Goal: Task Accomplishment & Management: Use online tool/utility

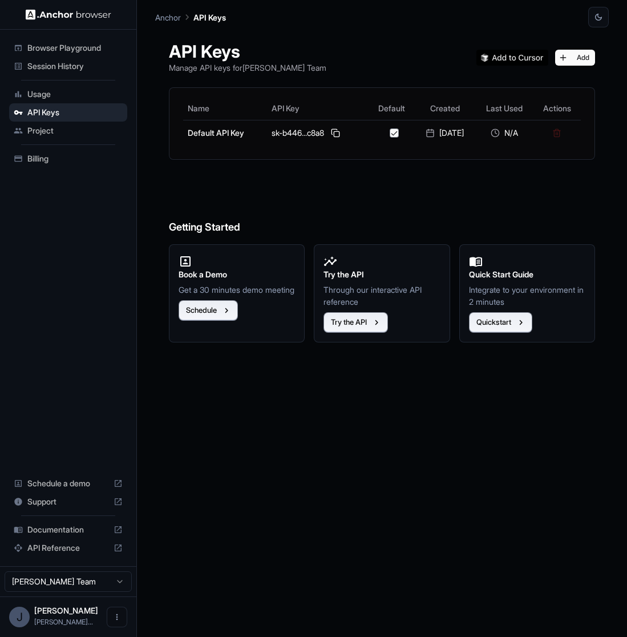
click at [79, 601] on div "J [PERSON_NAME] [PERSON_NAME]..." at bounding box center [68, 616] width 136 height 41
click at [84, 614] on span "[PERSON_NAME]" at bounding box center [66, 611] width 64 height 10
click at [74, 579] on html "Browser Playground Session History Usage API Keys Project Billing Schedule a de…" at bounding box center [313, 318] width 627 height 637
click at [251, 506] on html "Browser Playground Session History Usage API Keys Project Billing Schedule a de…" at bounding box center [313, 318] width 627 height 637
click at [56, 156] on span "Billing" at bounding box center [74, 158] width 95 height 11
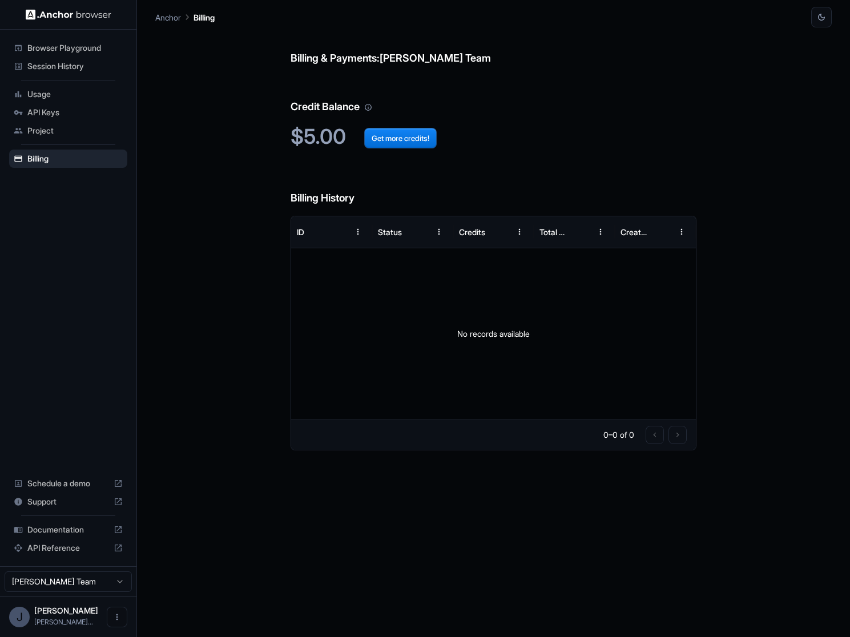
click at [65, 122] on div "Project" at bounding box center [68, 131] width 118 height 18
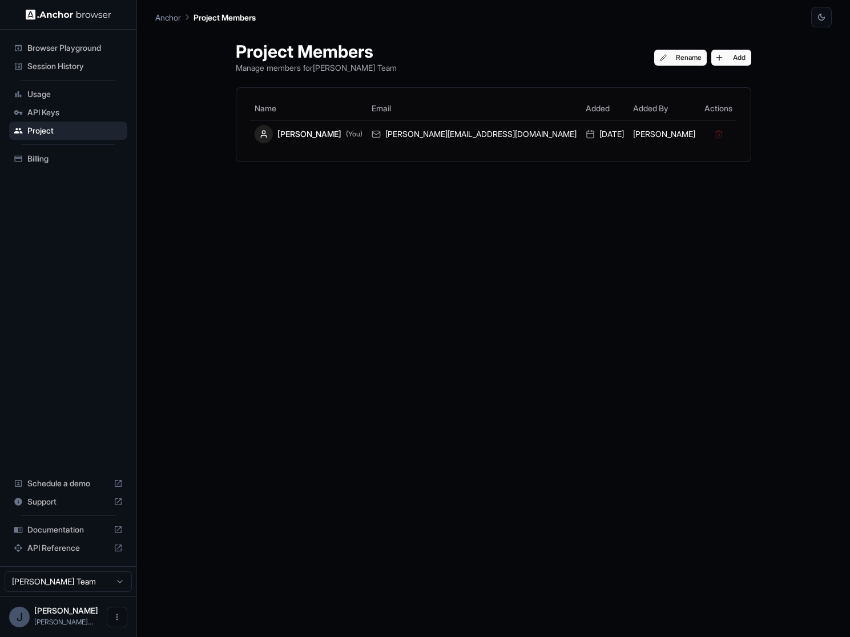
click at [66, 111] on span "API Keys" at bounding box center [74, 112] width 95 height 11
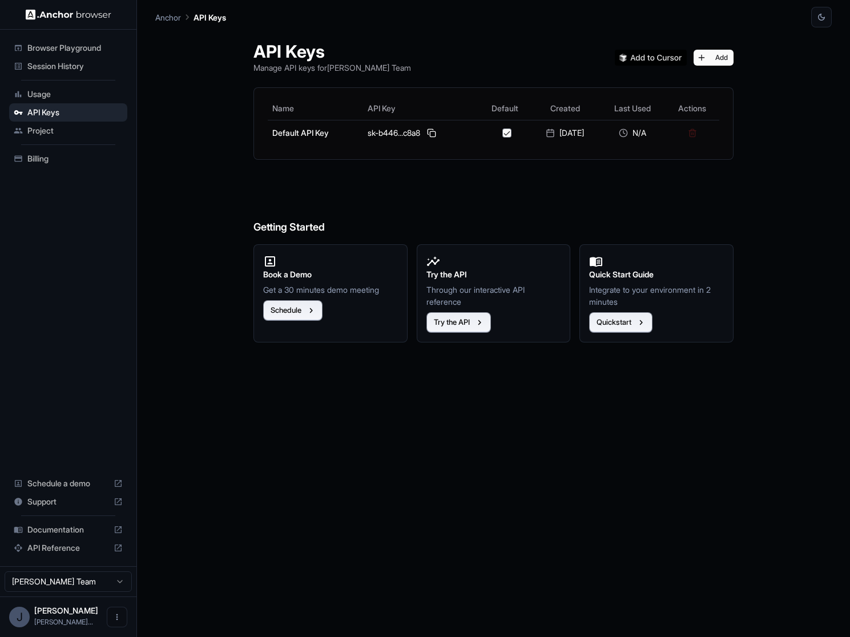
click at [66, 95] on span "Usage" at bounding box center [74, 93] width 95 height 11
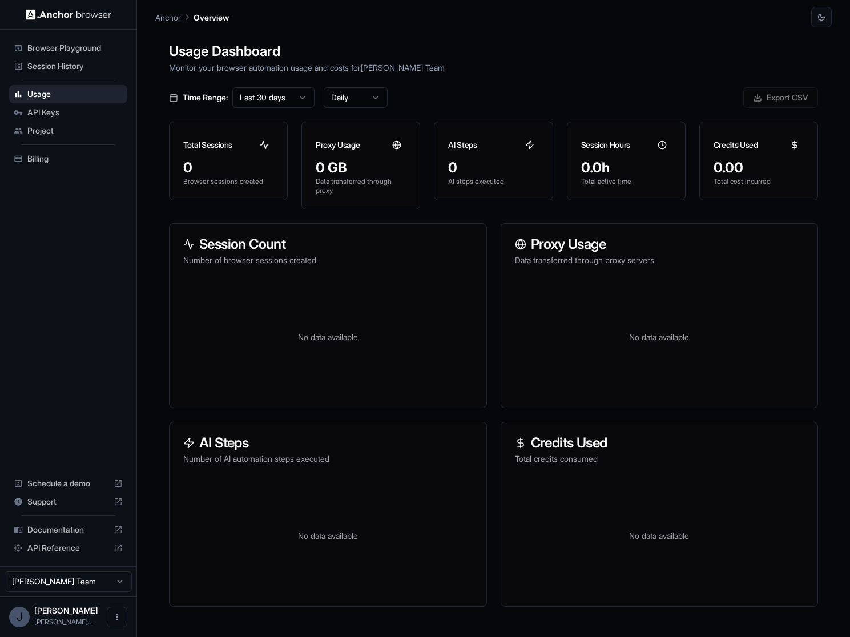
click at [68, 50] on span "Browser Playground" at bounding box center [74, 47] width 95 height 11
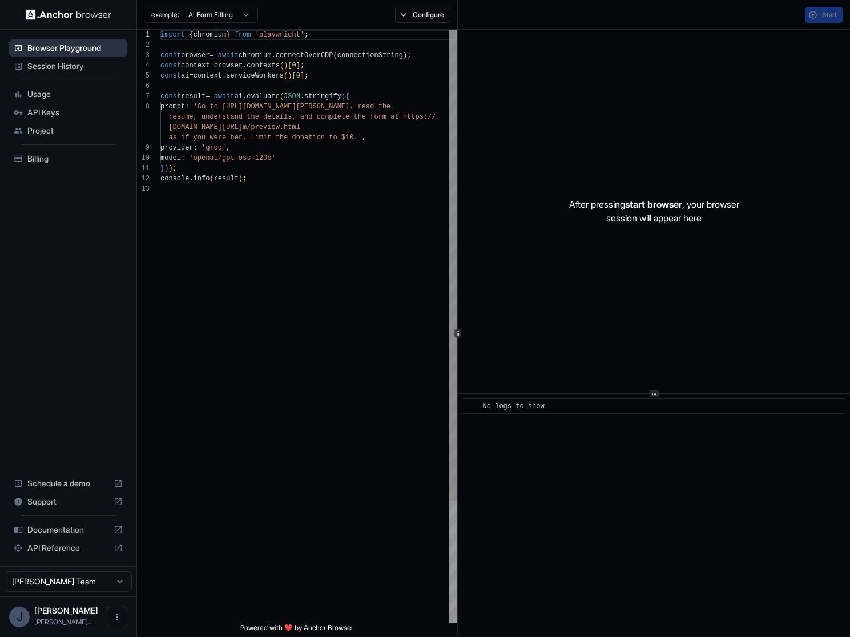
scroll to position [72, 0]
click at [411, 15] on button "Configure" at bounding box center [422, 15] width 55 height 16
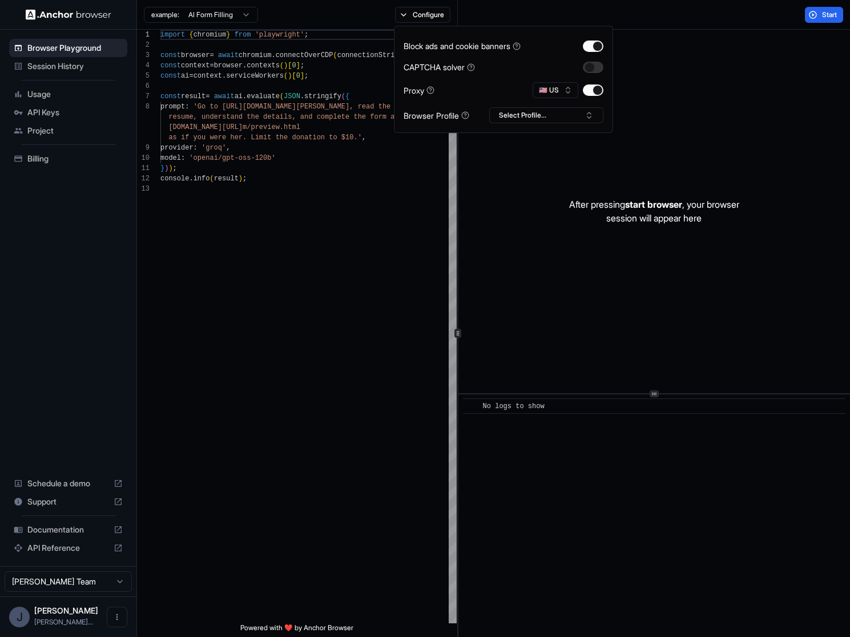
click at [598, 71] on button "button" at bounding box center [593, 67] width 21 height 11
click at [567, 115] on button "Select Profile..." at bounding box center [546, 115] width 114 height 16
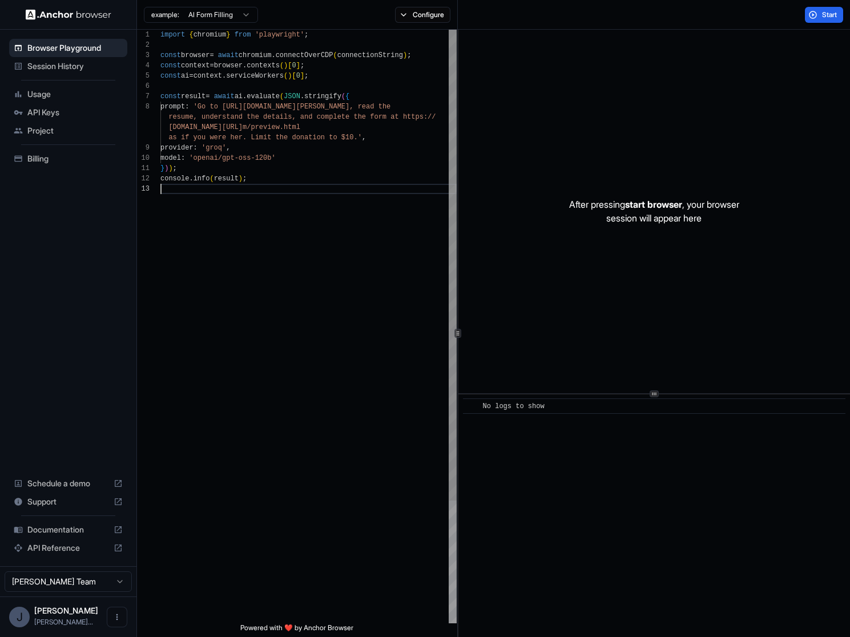
click at [358, 315] on div "provider : 'groq' , model : 'openai/gpt-oss-120b' } ) ) ; console . info ( resu…" at bounding box center [308, 404] width 296 height 748
click at [212, 18] on html "Browser Playground Session History Usage API Keys Project Billing Schedule a de…" at bounding box center [425, 318] width 850 height 637
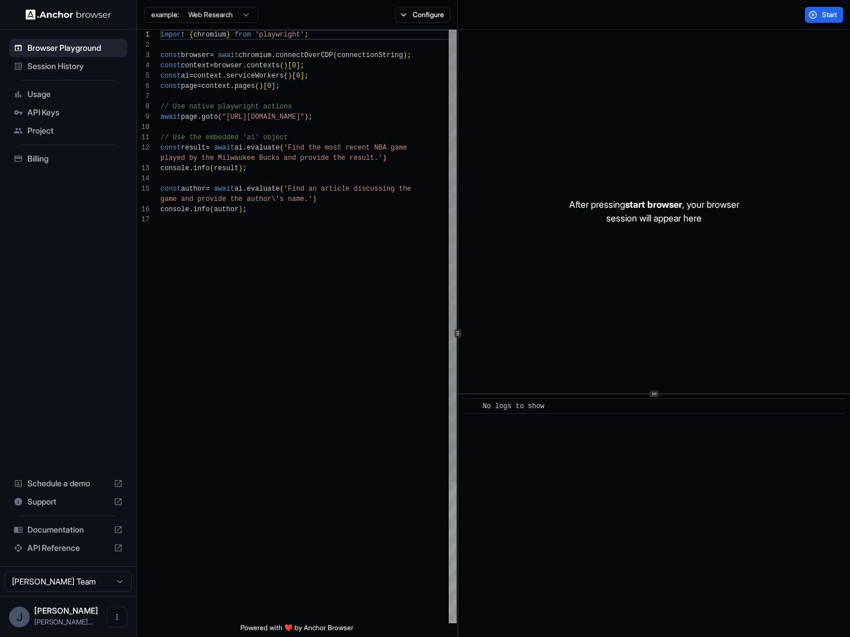
scroll to position [0, 0]
click at [209, 13] on html "Browser Playground Session History Usage API Keys Project Billing Schedule a de…" at bounding box center [425, 318] width 850 height 637
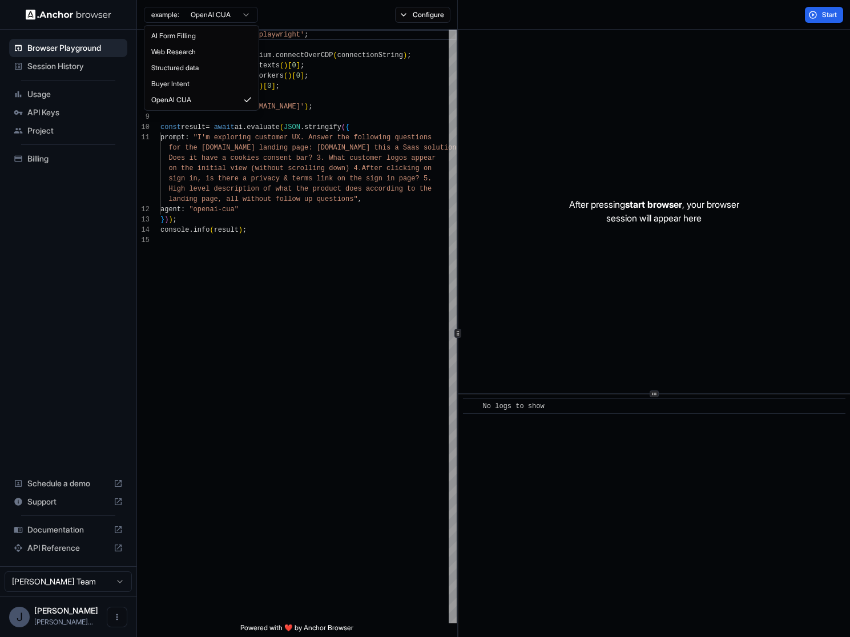
click at [248, 15] on html "Browser Playground Session History Usage API Keys Project Billing Schedule a de…" at bounding box center [425, 318] width 850 height 637
type textarea "**********"
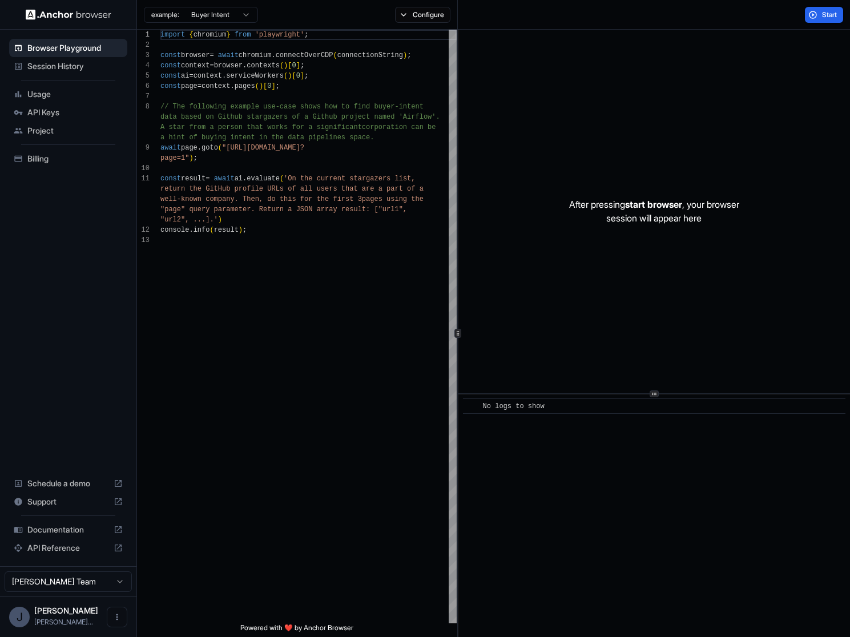
click at [627, 22] on div "Start" at bounding box center [654, 15] width 392 height 30
click at [627, 17] on span "Start" at bounding box center [830, 14] width 16 height 9
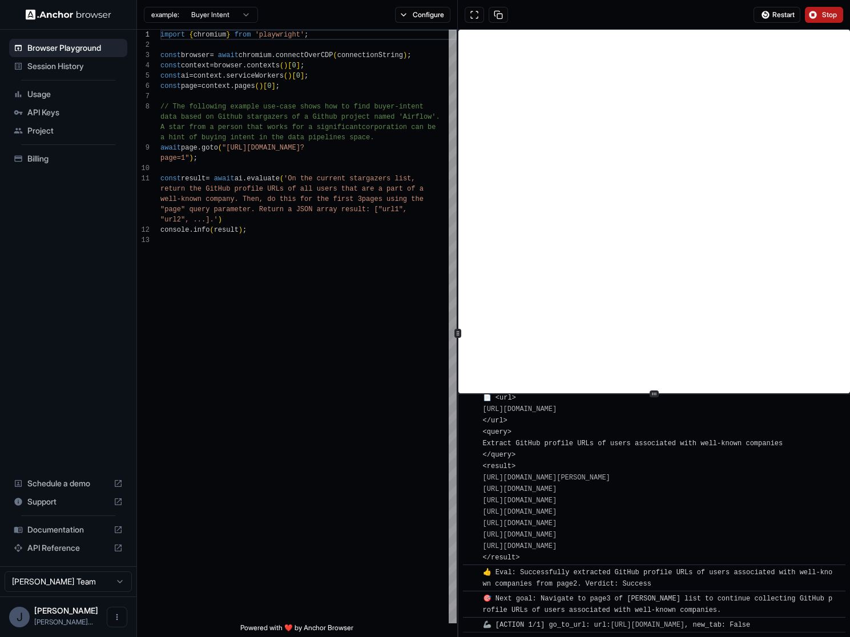
scroll to position [441, 0]
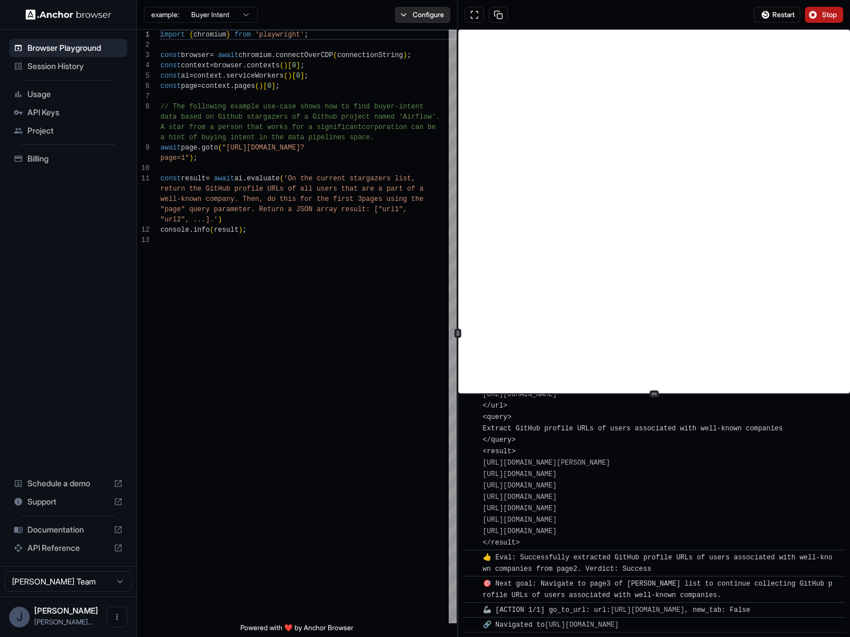
click at [411, 15] on button "Configure" at bounding box center [422, 15] width 55 height 16
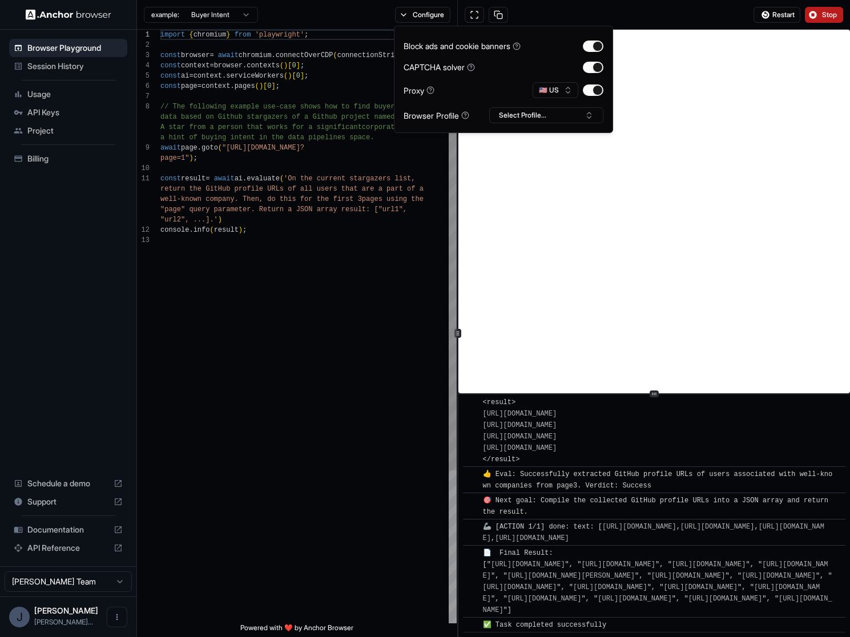
scroll to position [898, 0]
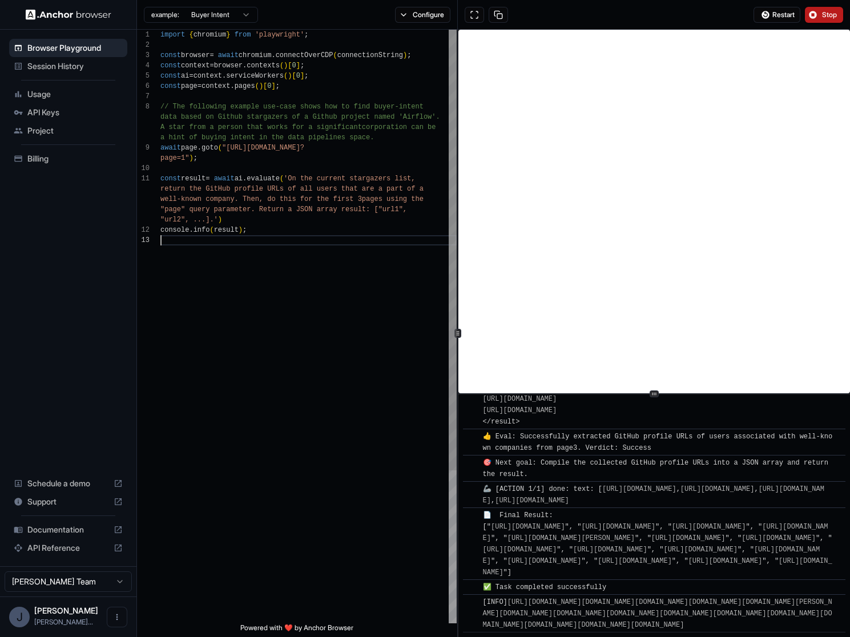
click at [397, 421] on div "import { chromium } from 'playwright' ; const browser = await chromium . connec…" at bounding box center [308, 429] width 296 height 799
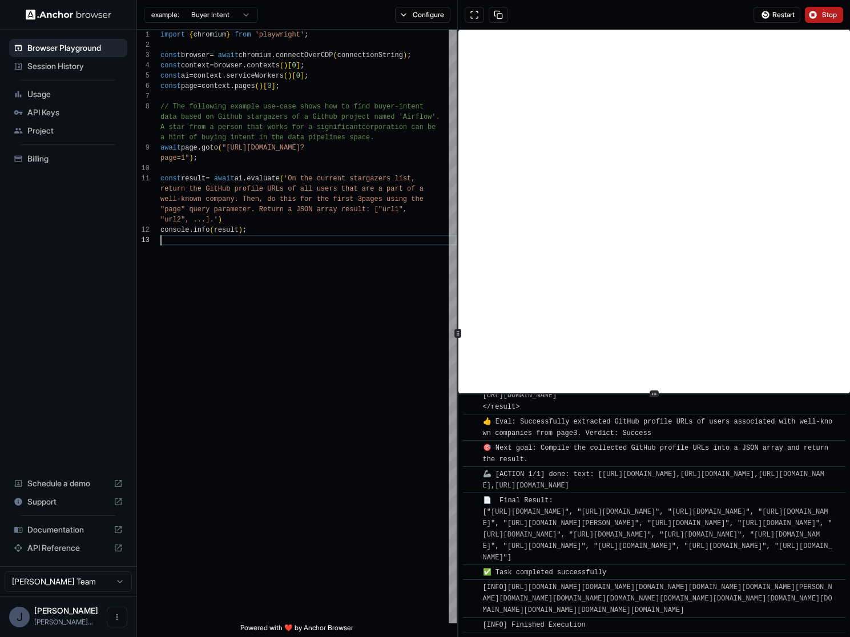
click at [627, 15] on button "Stop" at bounding box center [824, 15] width 38 height 16
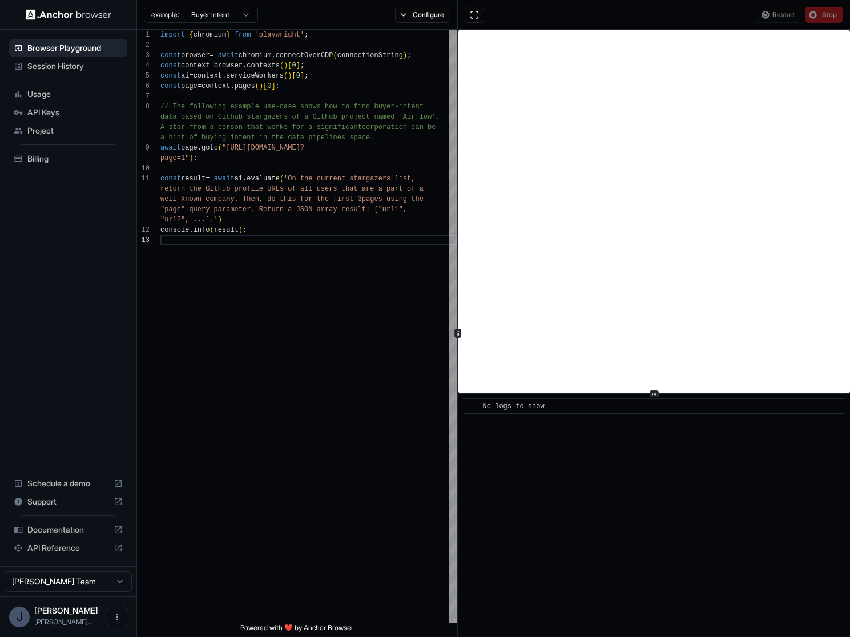
scroll to position [0, 0]
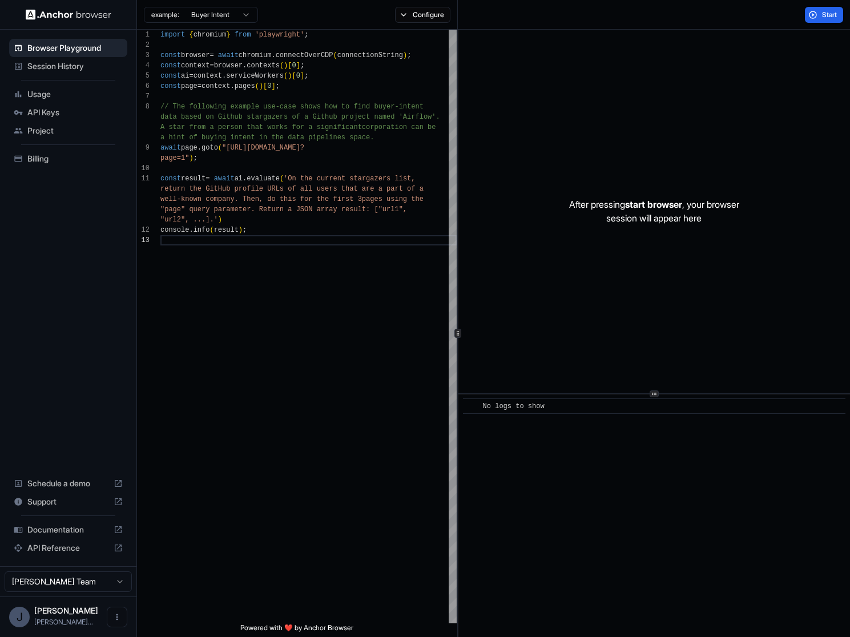
click at [43, 67] on span "Session History" at bounding box center [74, 65] width 95 height 11
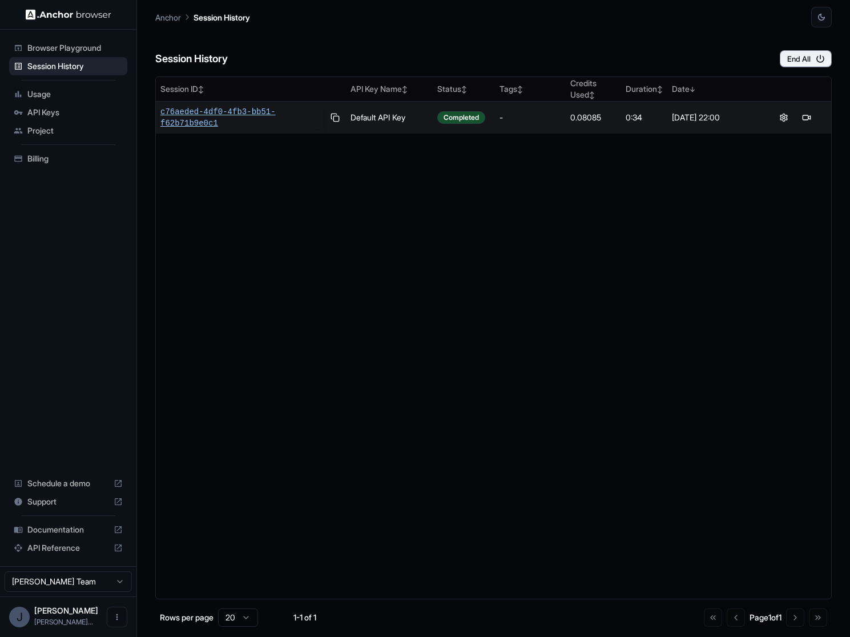
click at [241, 112] on span "c76aeded-4df0-4fb3-bb51-f62b71b9e0c1" at bounding box center [241, 117] width 163 height 23
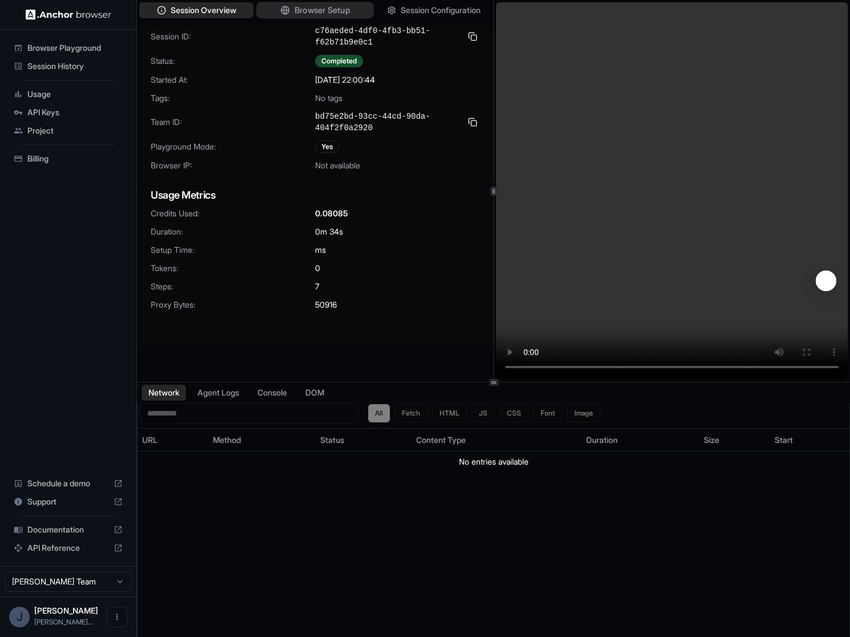
click at [329, 13] on span "Browser Setup" at bounding box center [321, 11] width 55 height 12
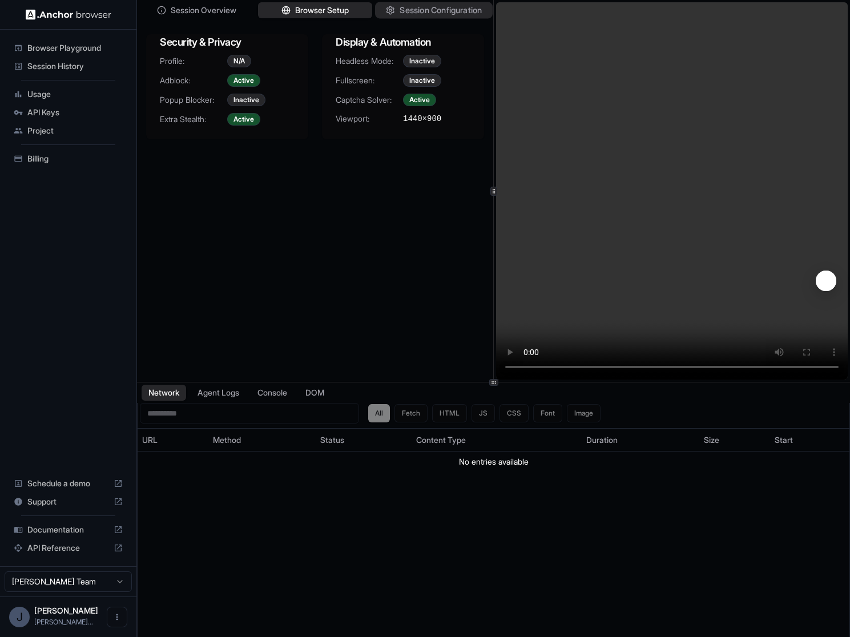
click at [446, 13] on span "Session Configuration" at bounding box center [441, 11] width 82 height 12
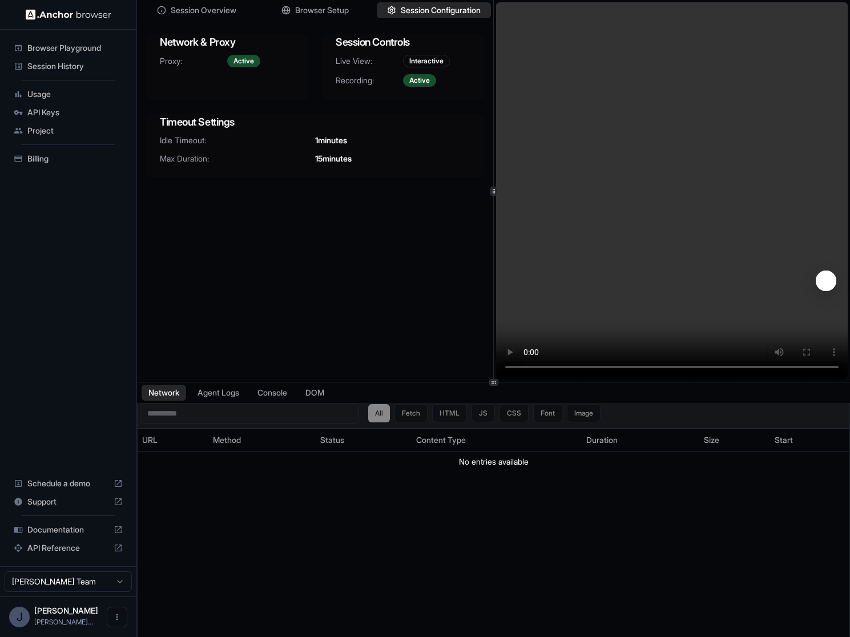
click at [422, 415] on div "All Fetch HTML JS CSS Font Image" at bounding box center [484, 413] width 232 height 18
click at [415, 414] on div "All Fetch HTML JS CSS Font Image" at bounding box center [484, 413] width 232 height 18
click at [457, 410] on div "All Fetch HTML JS CSS Font Image" at bounding box center [484, 413] width 232 height 18
